Goal: Task Accomplishment & Management: Manage account settings

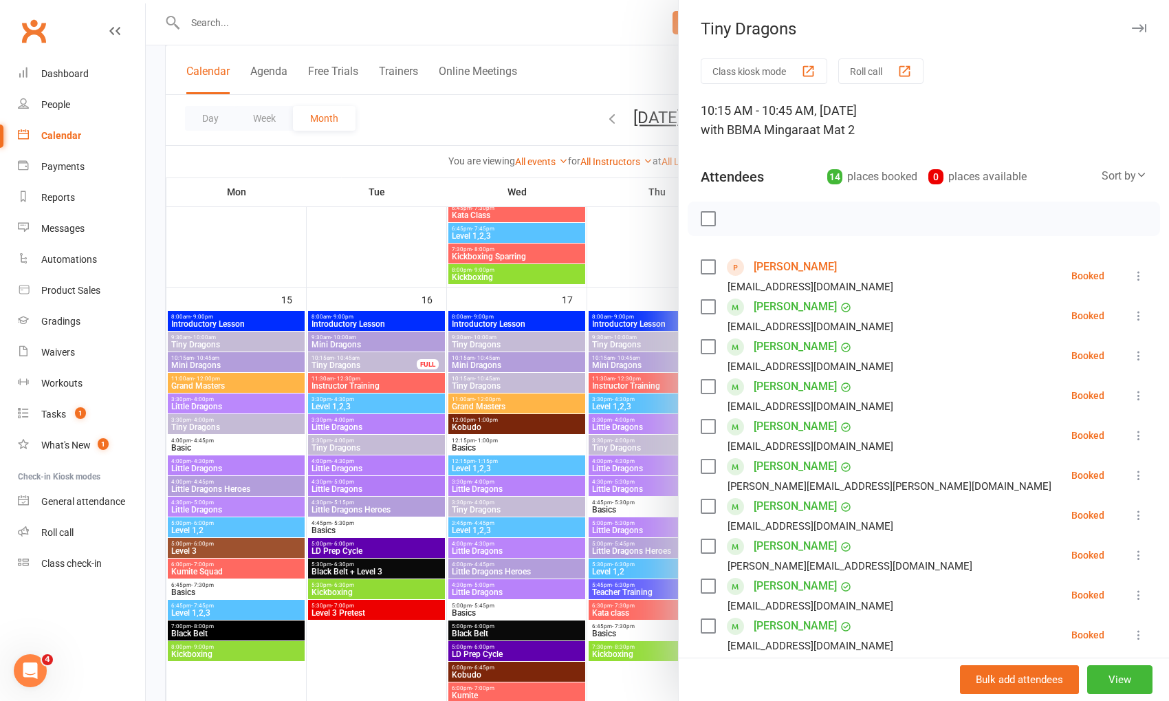
scroll to position [1047, 0]
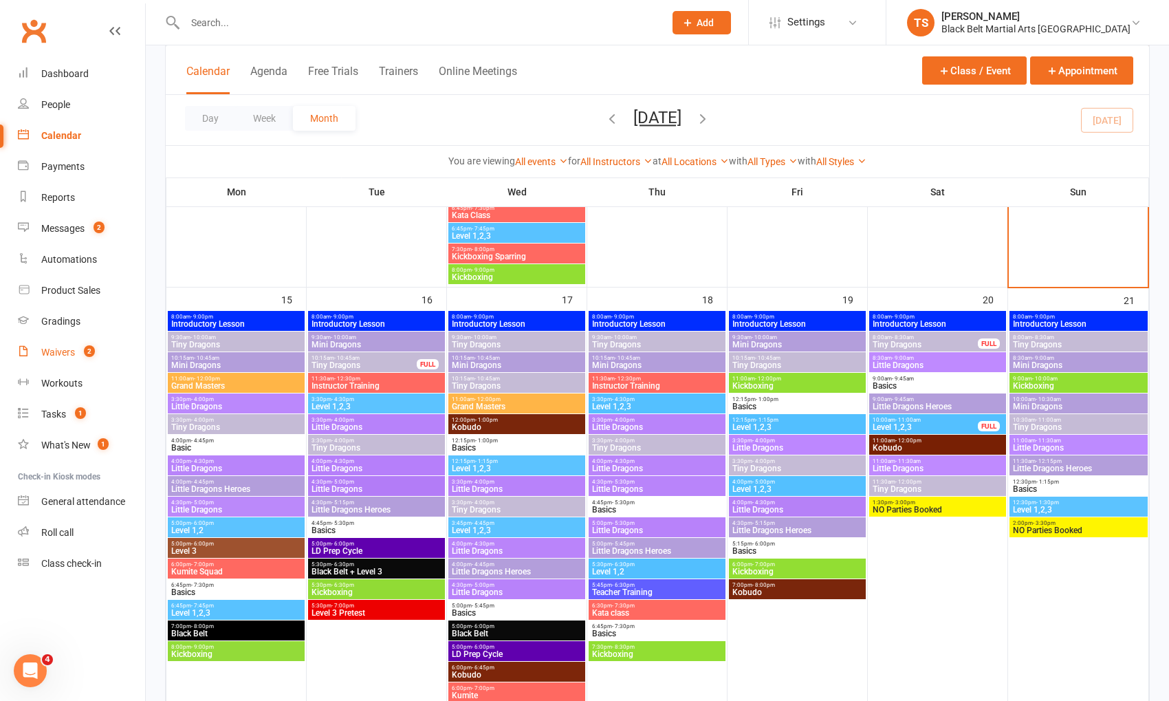
drag, startPoint x: 70, startPoint y: 351, endPoint x: 80, endPoint y: 351, distance: 9.7
click at [70, 351] on div "Waivers" at bounding box center [58, 352] width 34 height 11
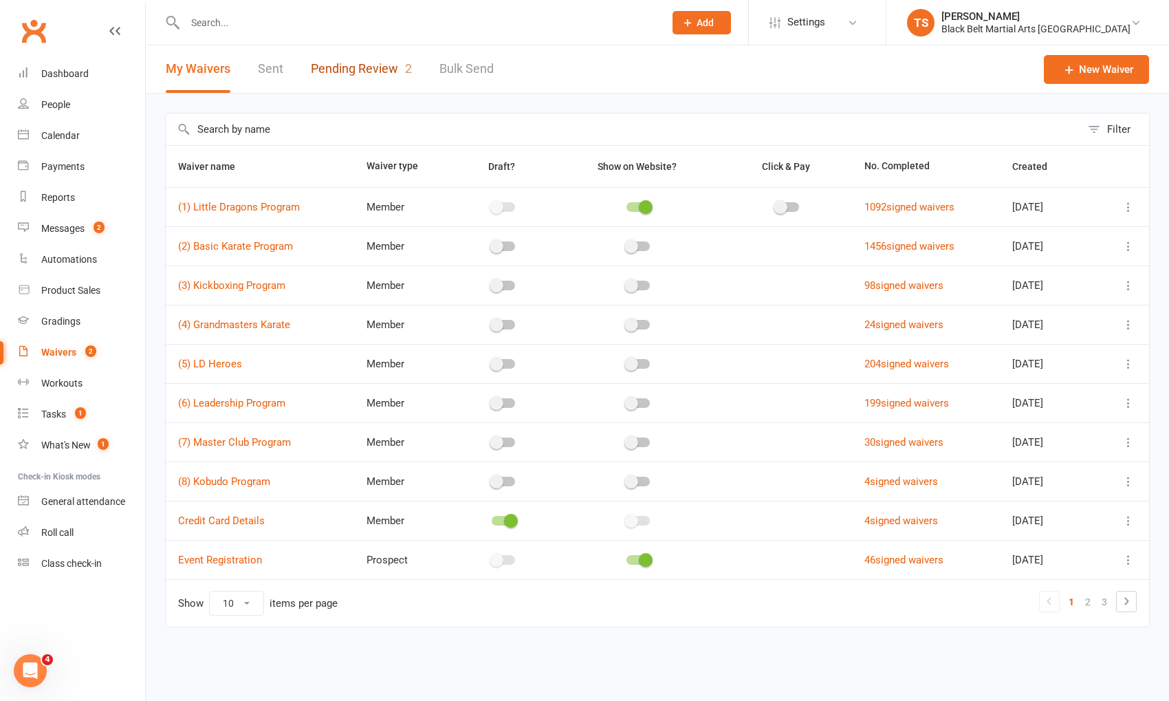
drag, startPoint x: 363, startPoint y: 69, endPoint x: 386, endPoint y: 89, distance: 30.3
click at [364, 69] on link "Pending Review 2" at bounding box center [361, 68] width 101 height 47
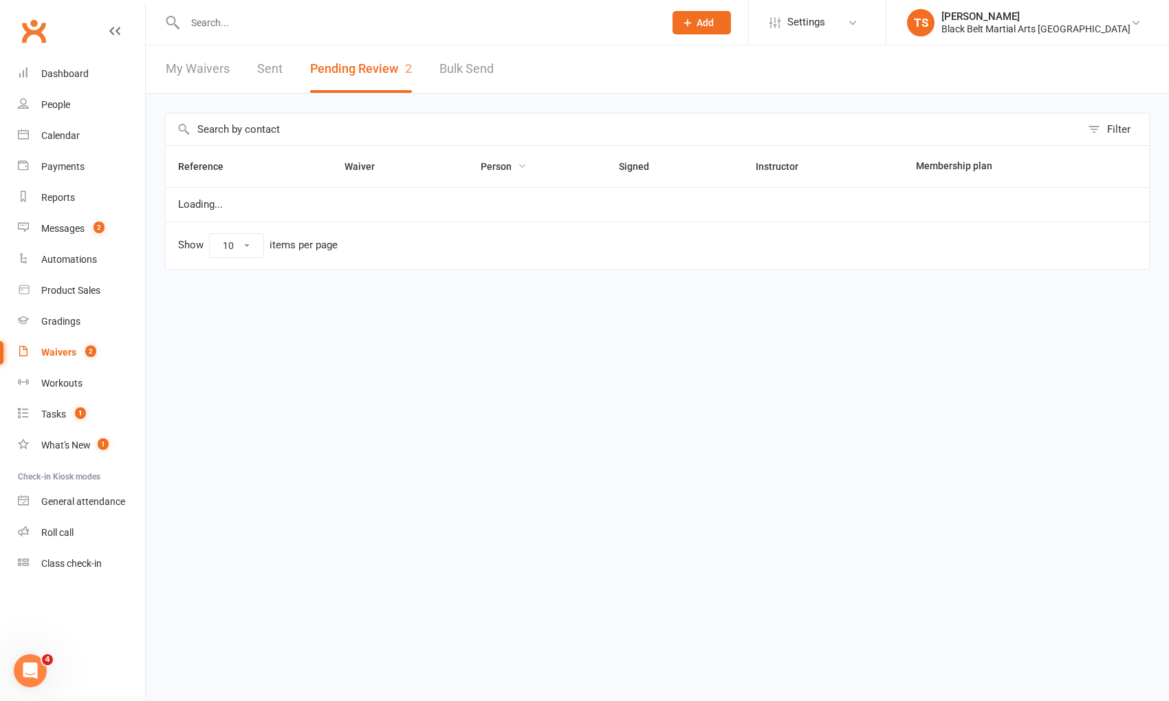
select select "50"
